Goal: Task Accomplishment & Management: Use online tool/utility

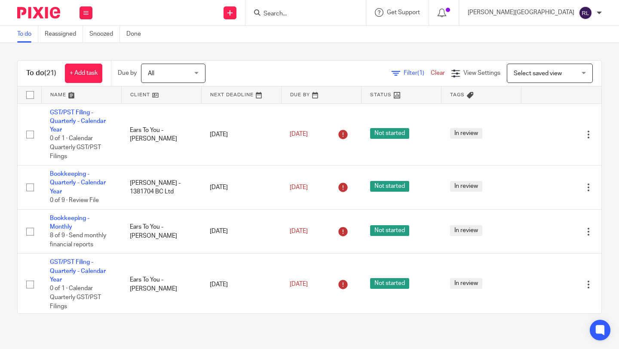
click at [333, 12] on input "Search" at bounding box center [301, 14] width 77 height 8
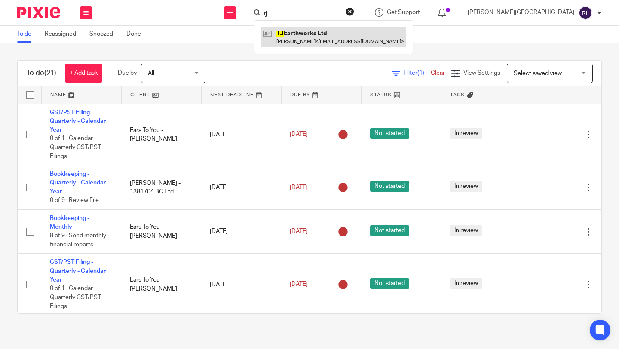
type input "tj"
click at [369, 33] on link at bounding box center [333, 37] width 145 height 20
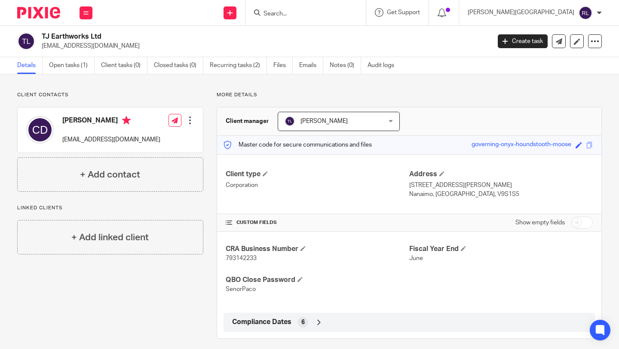
click at [238, 256] on span "793142233" at bounding box center [241, 258] width 31 height 6
copy span "793142233"
click at [71, 72] on link "Open tasks (1)" at bounding box center [72, 65] width 46 height 17
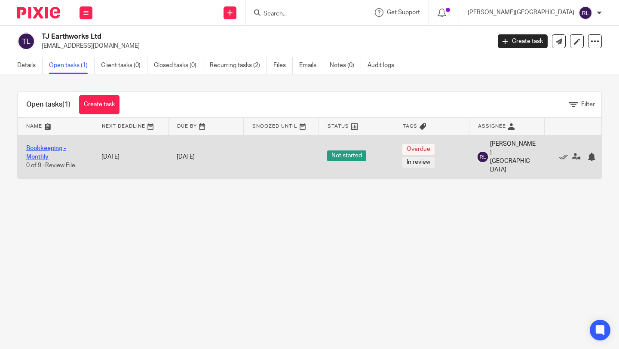
click at [46, 145] on link "Bookkeeping - Monthly" at bounding box center [46, 152] width 40 height 15
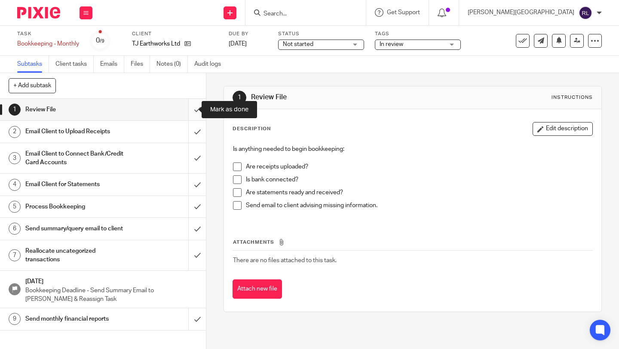
click at [190, 106] on input "submit" at bounding box center [103, 110] width 206 height 22
click at [190, 121] on input "submit" at bounding box center [103, 132] width 206 height 22
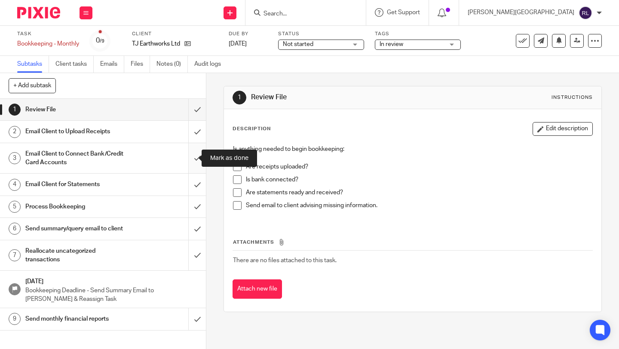
click at [190, 153] on input "submit" at bounding box center [103, 158] width 206 height 31
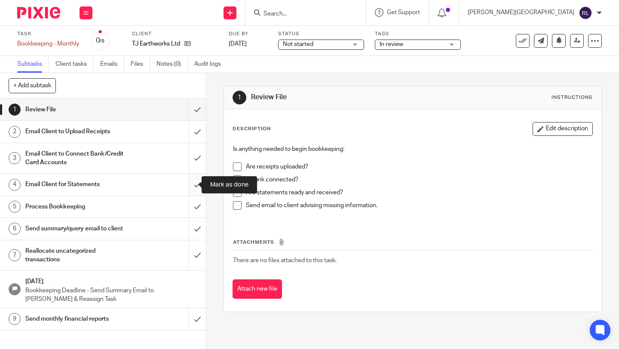
click at [188, 188] on input "submit" at bounding box center [103, 185] width 206 height 22
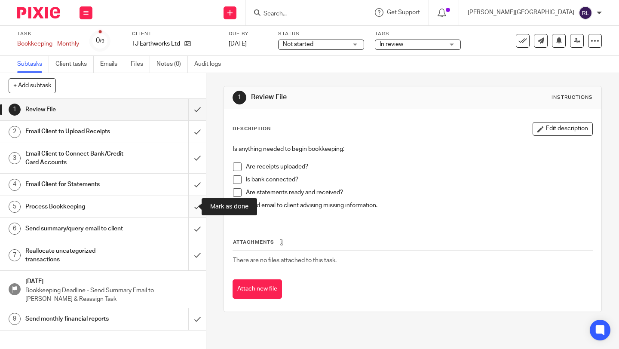
click at [188, 209] on input "submit" at bounding box center [103, 207] width 206 height 22
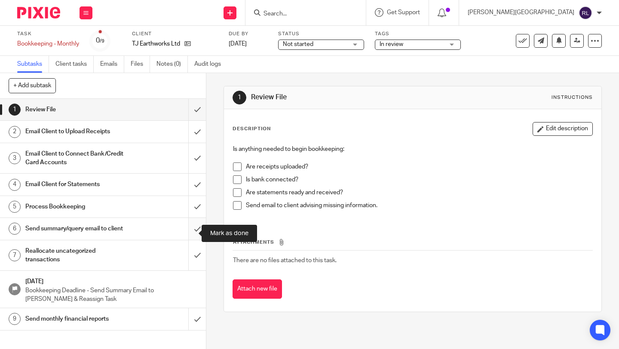
click at [190, 234] on input "submit" at bounding box center [103, 229] width 206 height 22
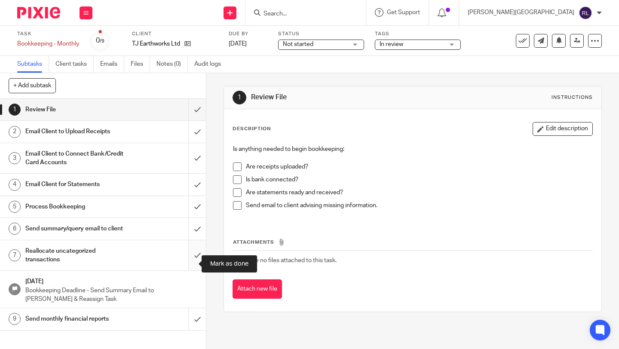
click at [190, 260] on input "submit" at bounding box center [103, 255] width 206 height 31
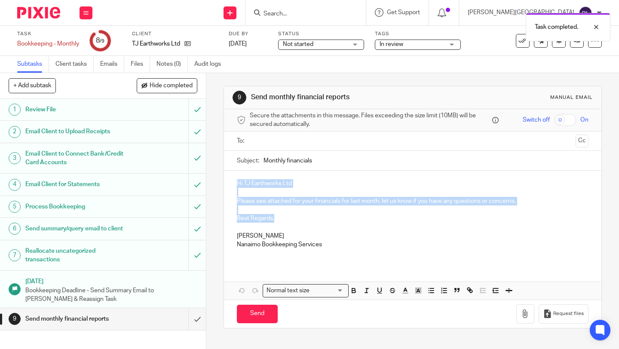
drag, startPoint x: 278, startPoint y: 220, endPoint x: 232, endPoint y: 182, distance: 59.6
click at [232, 182] on div "Hi TJ Earthworks Ltd Please see attached for your financials for last month, le…" at bounding box center [413, 217] width 378 height 93
copy div "Hi TJ Earthworks Ltd Please see attached for your financials for last month, le…"
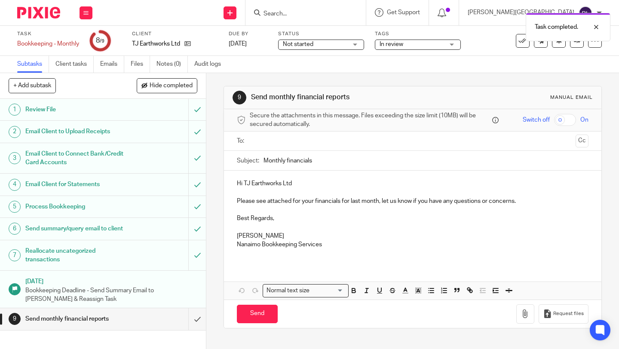
click at [270, 139] on input "text" at bounding box center [413, 141] width 320 height 10
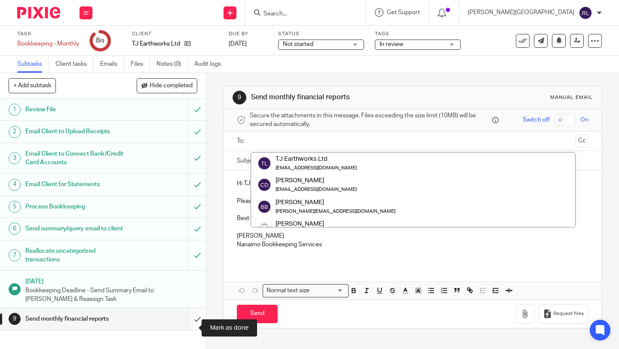
click at [187, 326] on input "submit" at bounding box center [103, 319] width 206 height 22
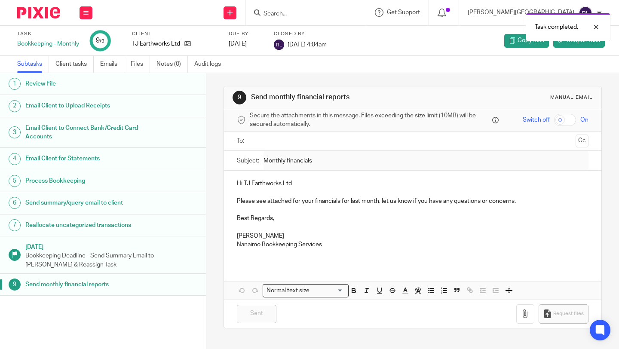
click at [51, 13] on img at bounding box center [38, 13] width 43 height 12
